Goal: Task Accomplishment & Management: Manage account settings

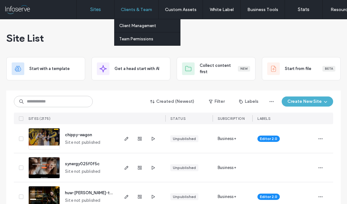
click at [135, 6] on div "Clients & Team" at bounding box center [136, 9] width 44 height 19
click at [135, 32] on link "Client Management" at bounding box center [149, 25] width 61 height 13
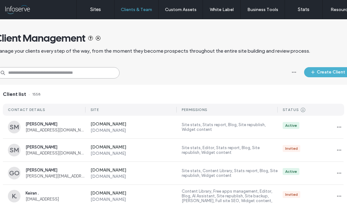
click at [67, 75] on input at bounding box center [57, 72] width 124 height 11
type input "*"
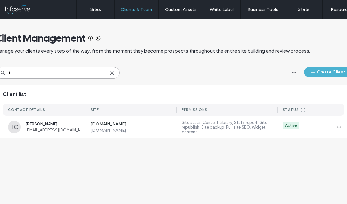
type input "*"
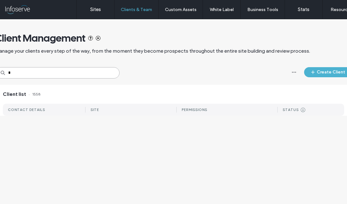
type input "*"
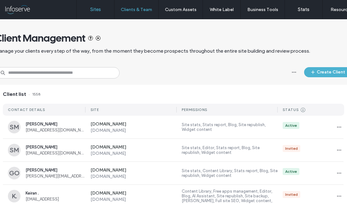
click at [103, 13] on link "Sites" at bounding box center [96, 9] width 38 height 19
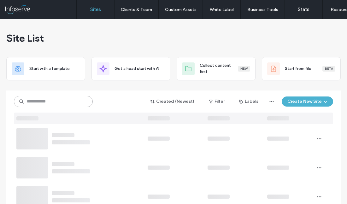
click at [73, 100] on input at bounding box center [53, 101] width 79 height 11
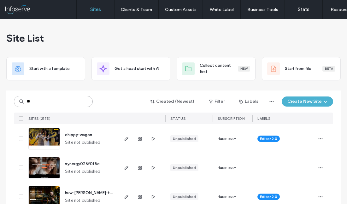
type input "***"
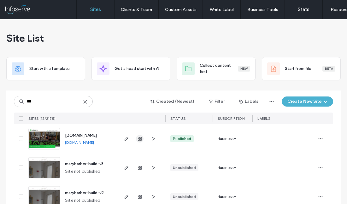
click at [137, 140] on icon "button" at bounding box center [139, 138] width 5 height 5
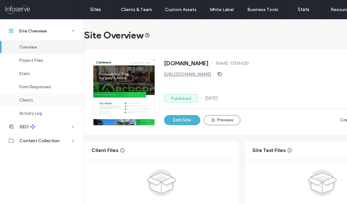
click at [27, 102] on span "Clients" at bounding box center [26, 100] width 14 height 5
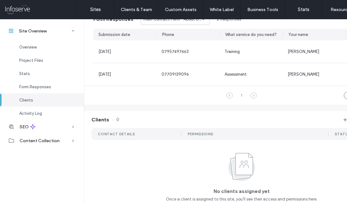
scroll to position [504, 0]
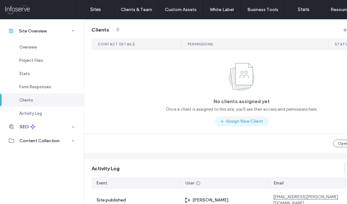
click at [241, 123] on button "Assign New Client" at bounding box center [241, 121] width 54 height 10
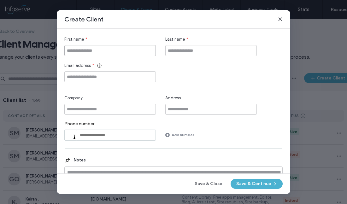
click at [131, 45] on input "First name" at bounding box center [109, 50] width 91 height 11
type input "*******"
type input "**********"
paste input "**********"
click at [72, 71] on input "**********" at bounding box center [109, 76] width 91 height 11
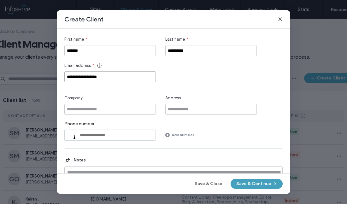
type input "**********"
click at [256, 189] on button "Save & Continue" at bounding box center [257, 184] width 52 height 10
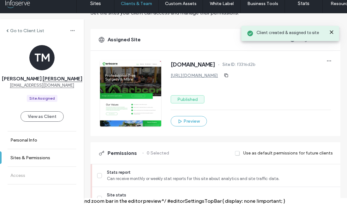
scroll to position [83, 0]
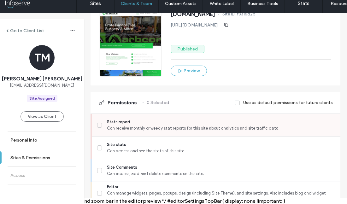
click at [141, 127] on span "Can receive monthly or weekly stat reports for this site about analytics and si…" at bounding box center [221, 128] width 228 height 6
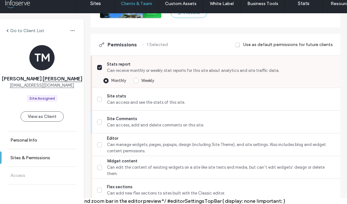
scroll to position [144, 0]
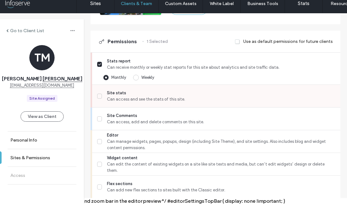
click at [142, 92] on span "Site stats" at bounding box center [221, 93] width 228 height 6
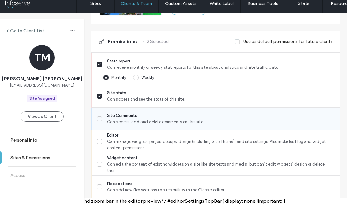
click at [142, 112] on div "Site Comments Can access, add and delete comments on this site." at bounding box center [218, 119] width 243 height 22
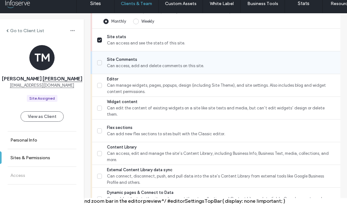
scroll to position [202, 0]
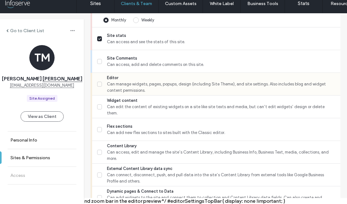
click at [148, 80] on span "Editor" at bounding box center [221, 78] width 228 height 6
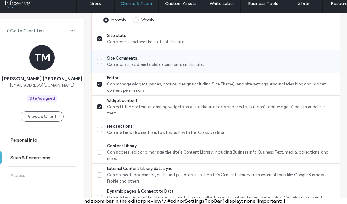
click at [148, 70] on div "Site Comments Can access, add and delete comments on this site." at bounding box center [218, 61] width 243 height 22
click at [135, 60] on span "Site Comments" at bounding box center [221, 58] width 228 height 6
click at [127, 58] on span "Site Comments" at bounding box center [221, 58] width 228 height 6
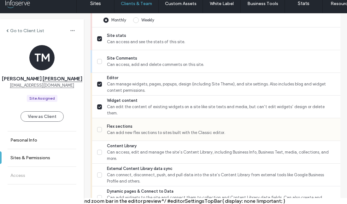
scroll to position [265, 0]
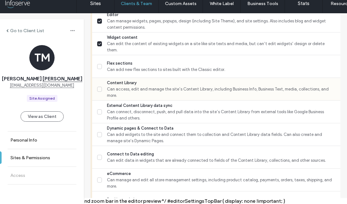
click at [140, 79] on div "Content Library Can access, edit and manage the site’s Content Library, includi…" at bounding box center [218, 89] width 243 height 22
click at [143, 74] on div "Flex sections Can add new flex sections to sites built with the Classic editor." at bounding box center [218, 66] width 243 height 22
click at [98, 67] on icon at bounding box center [99, 66] width 3 height 3
click at [99, 90] on span at bounding box center [99, 89] width 5 height 5
click at [108, 140] on span "Can add widgets to the site and connect them to collection and Content Library …" at bounding box center [221, 137] width 228 height 13
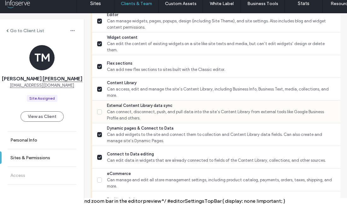
click at [121, 114] on span "Can connect, disconnect, push, and pull data into the site’s Content Library fr…" at bounding box center [221, 115] width 228 height 13
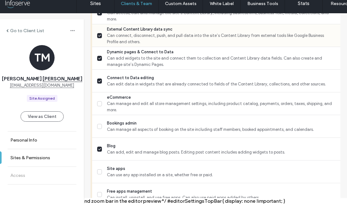
scroll to position [341, 0]
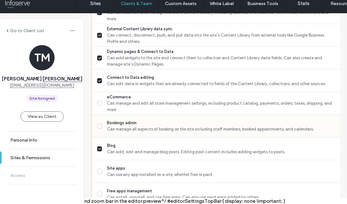
drag, startPoint x: 125, startPoint y: 107, endPoint x: 125, endPoint y: 115, distance: 8.5
click at [125, 107] on span "Can manage and edit all store management settings, including product catalog, p…" at bounding box center [221, 106] width 228 height 13
click at [125, 125] on span "Bookings admin" at bounding box center [221, 123] width 228 height 6
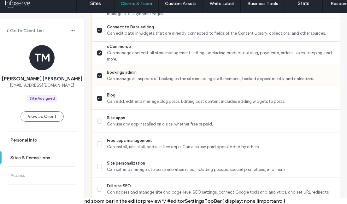
scroll to position [425, 0]
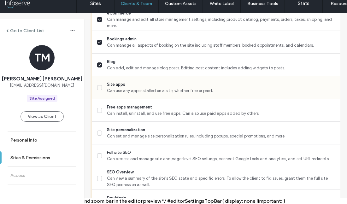
click at [153, 87] on span "Site apps" at bounding box center [221, 84] width 228 height 6
click at [149, 105] on span "Free apps management" at bounding box center [221, 107] width 228 height 6
click at [147, 130] on span "Site personalization" at bounding box center [221, 130] width 228 height 6
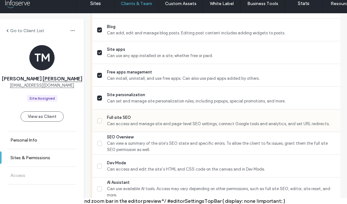
scroll to position [461, 0]
click at [149, 120] on span "Can access and manage site and page-level SEO settings, connect Google tools an…" at bounding box center [221, 123] width 228 height 6
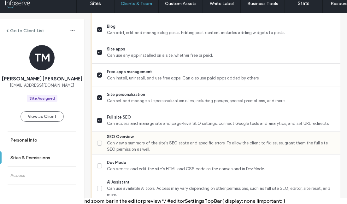
click at [149, 145] on span "Can view a summary of the site's SEO state and specific errors. To allow the cl…" at bounding box center [221, 146] width 228 height 13
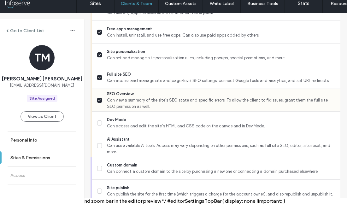
scroll to position [505, 0]
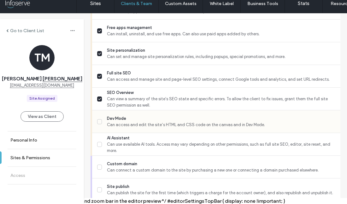
click at [156, 119] on span "Dev Mode" at bounding box center [221, 118] width 228 height 6
click at [156, 143] on span "Can use available AI tools. Access may vary depending on other permissions, suc…" at bounding box center [221, 147] width 228 height 13
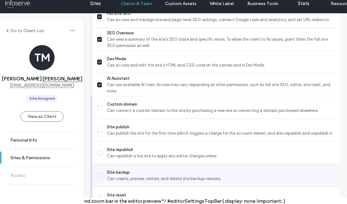
scroll to position [588, 0]
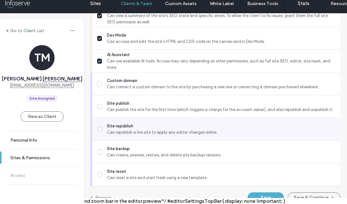
click at [167, 135] on span "Can republish a live site to apply any editor changes online." at bounding box center [221, 132] width 228 height 6
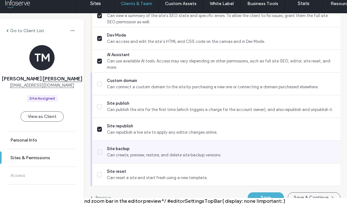
click at [167, 151] on span "Site backup" at bounding box center [221, 149] width 228 height 6
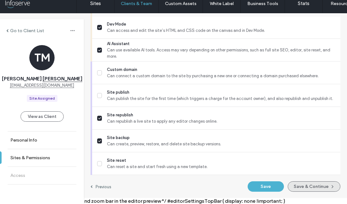
scroll to position [600, 0]
click at [317, 184] on button "Save & Continue" at bounding box center [314, 186] width 53 height 10
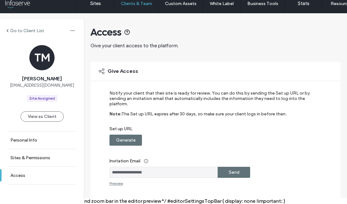
click at [226, 173] on div "Send" at bounding box center [234, 172] width 32 height 11
